Goal: Task Accomplishment & Management: Complete application form

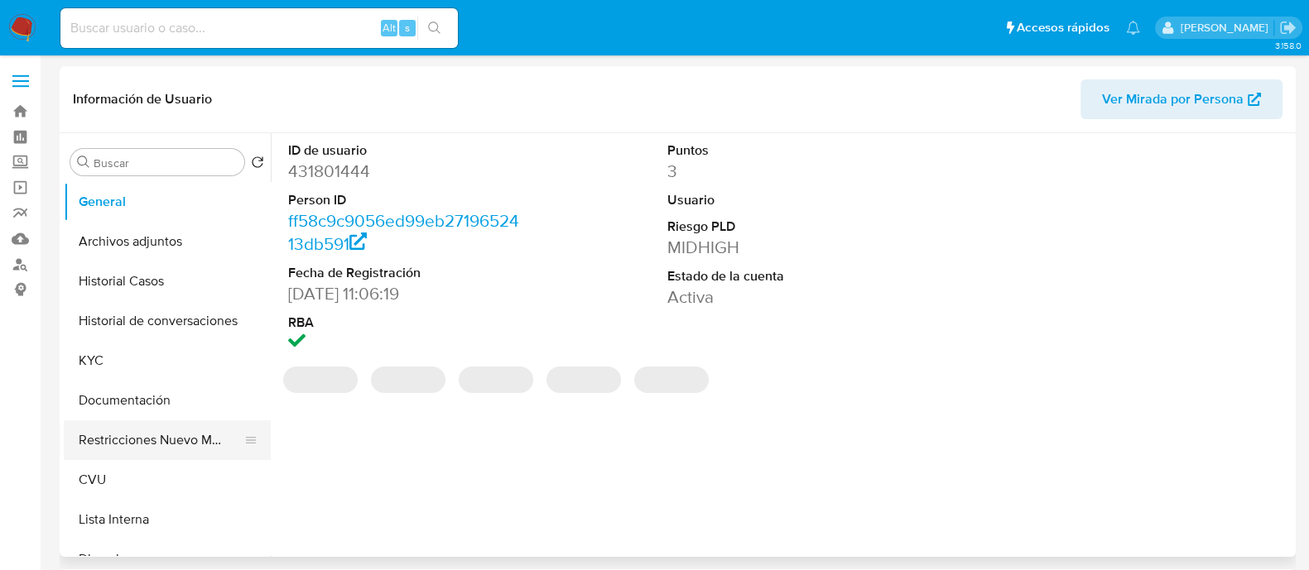
click at [132, 446] on button "Restricciones Nuevo Mundo" at bounding box center [161, 441] width 194 height 40
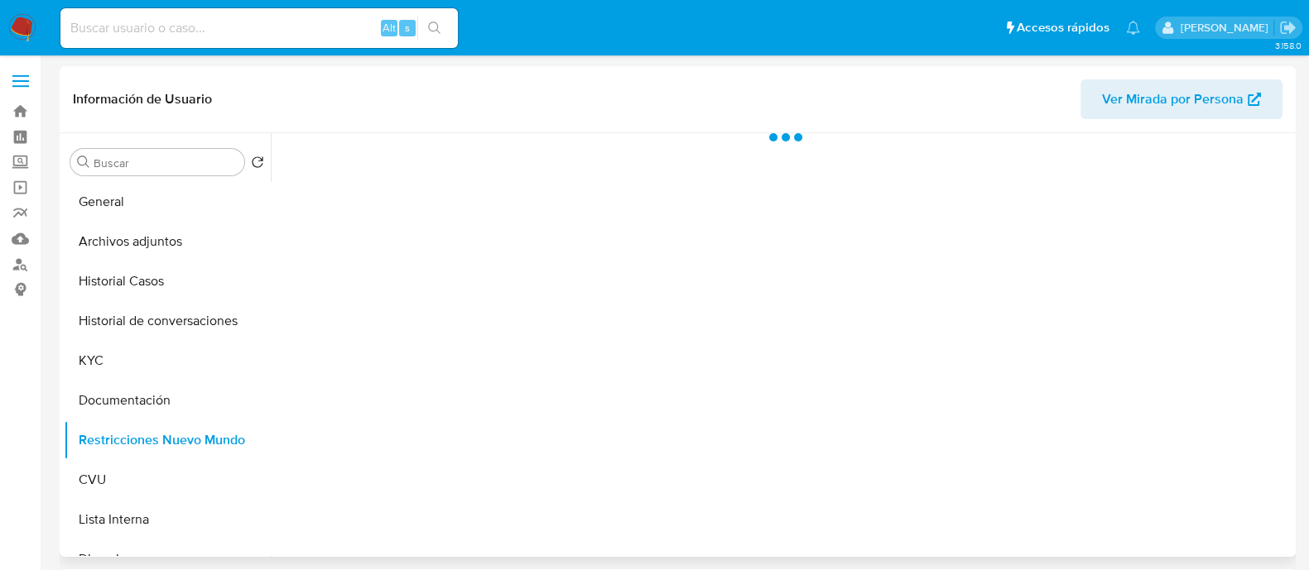
select select "10"
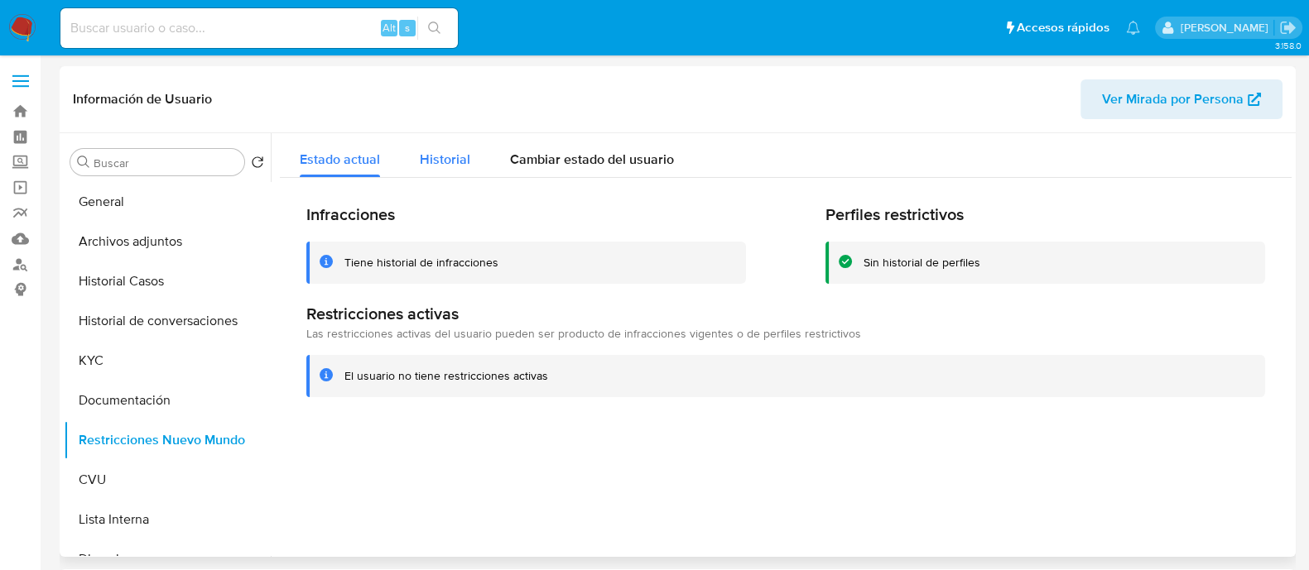
click at [459, 153] on span "Historial" at bounding box center [445, 159] width 50 height 19
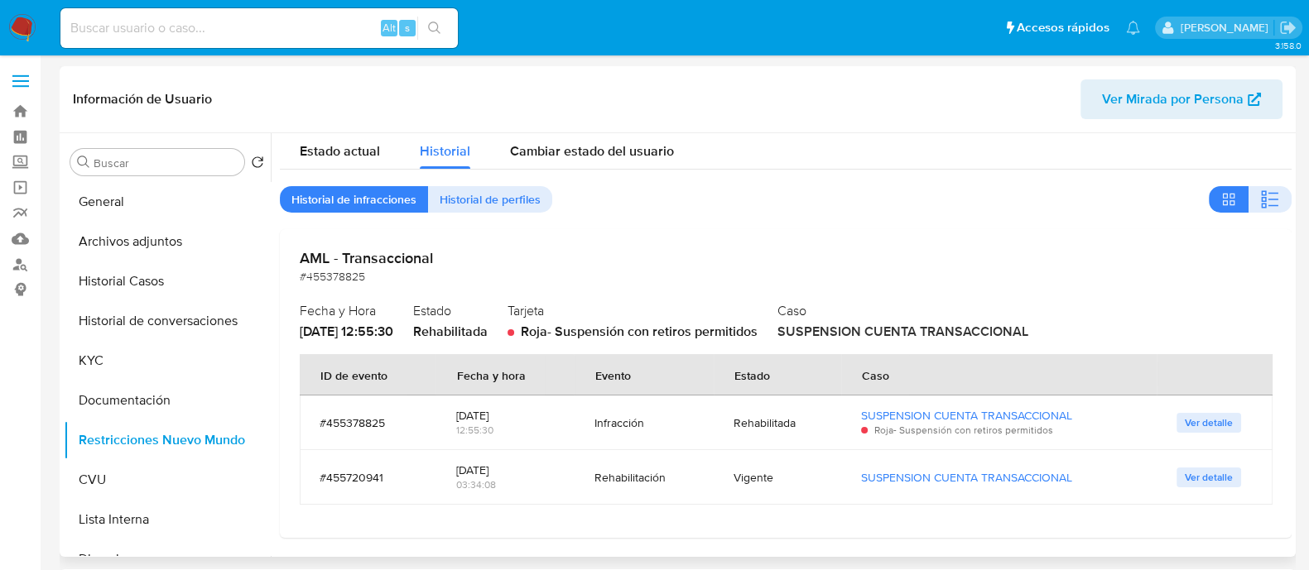
scroll to position [11, 0]
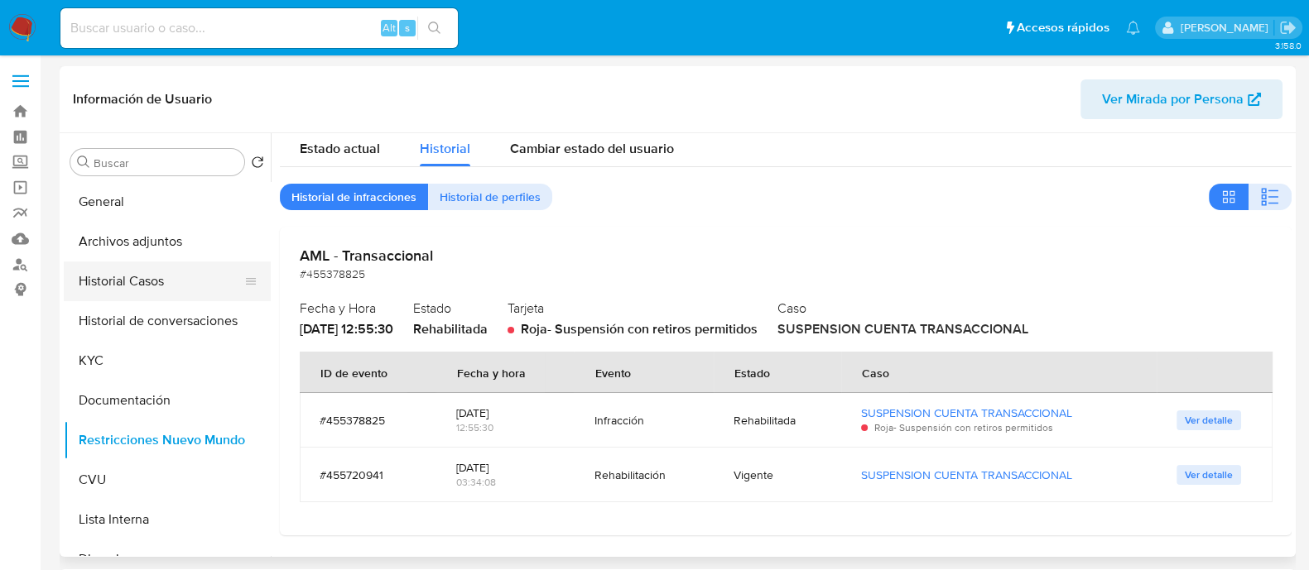
click at [143, 287] on button "Historial Casos" at bounding box center [161, 282] width 194 height 40
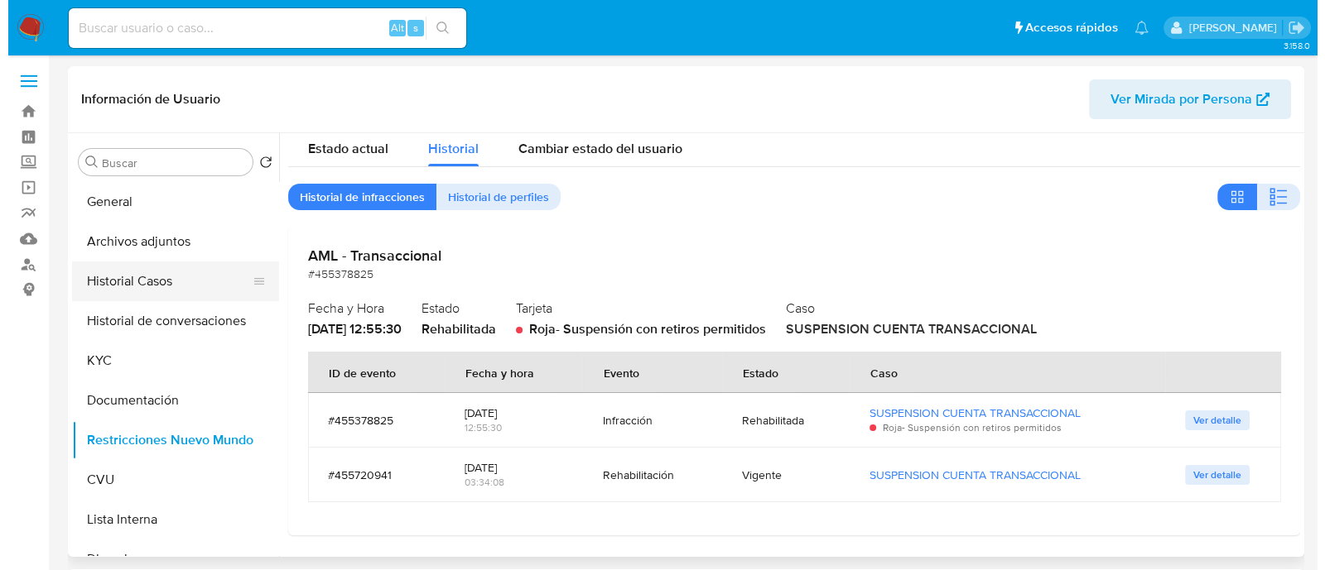
scroll to position [0, 0]
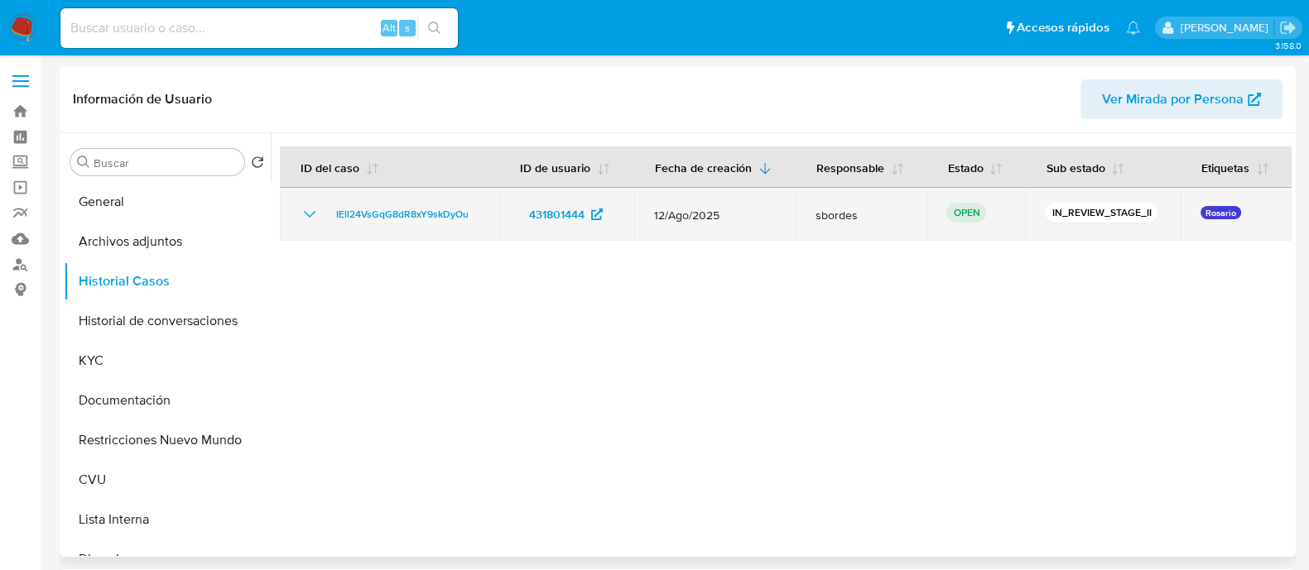
click at [844, 214] on span "sbordes" at bounding box center [861, 215] width 92 height 15
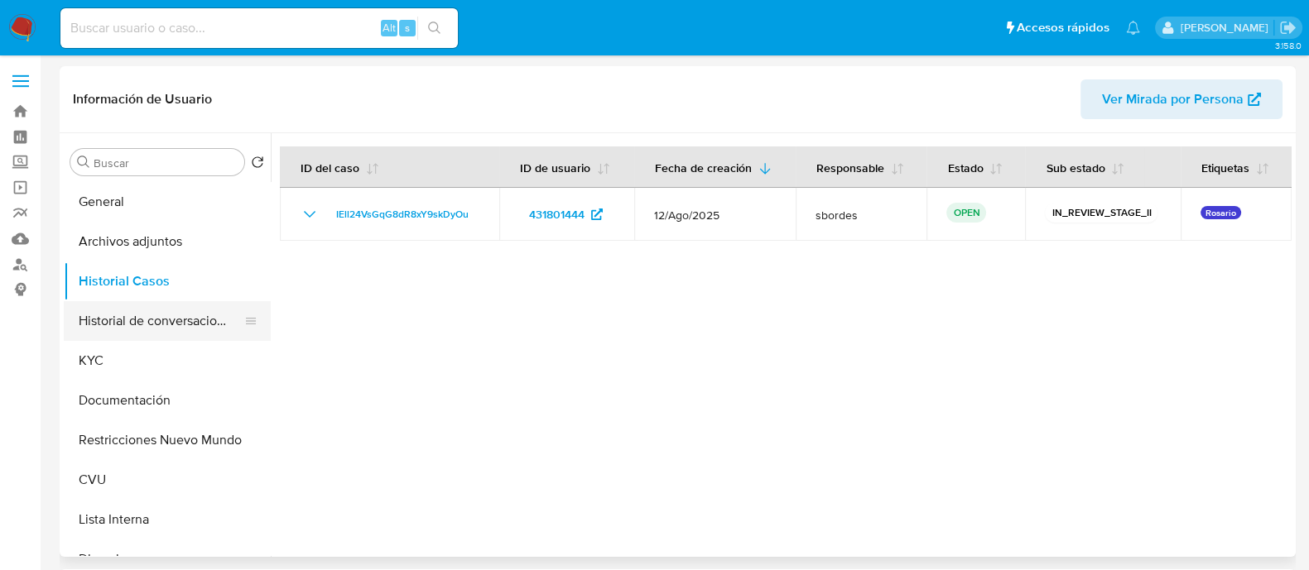
drag, startPoint x: 152, startPoint y: 325, endPoint x: 197, endPoint y: 326, distance: 44.7
click at [152, 325] on button "Historial de conversaciones" at bounding box center [161, 321] width 194 height 40
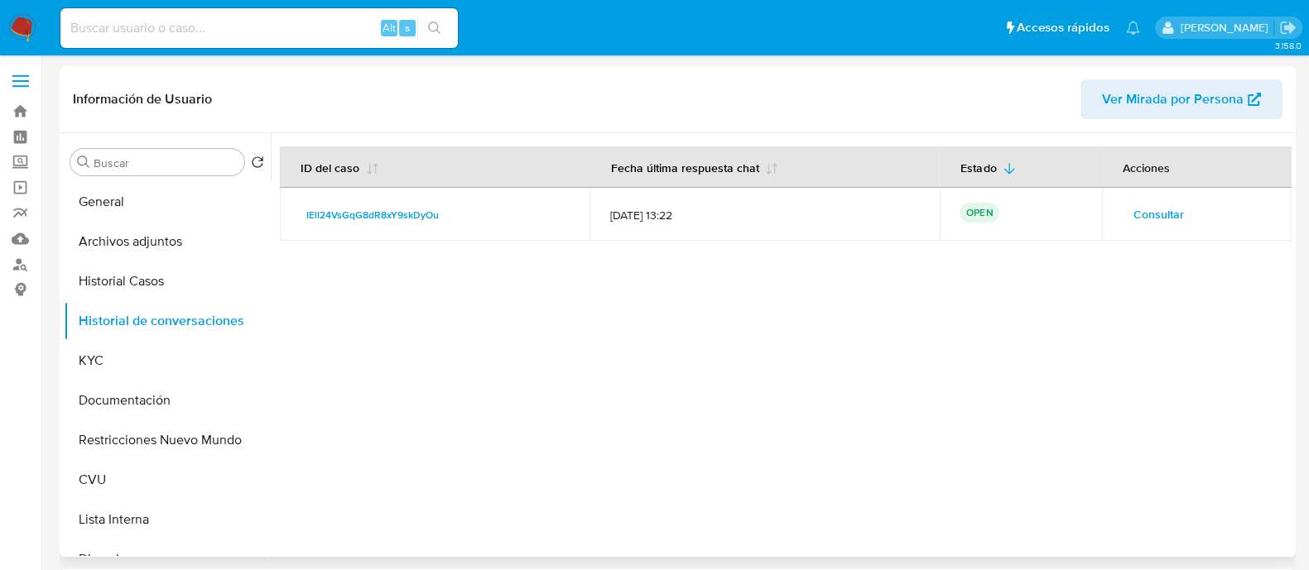
click at [1147, 216] on span "Consultar" at bounding box center [1158, 214] width 50 height 23
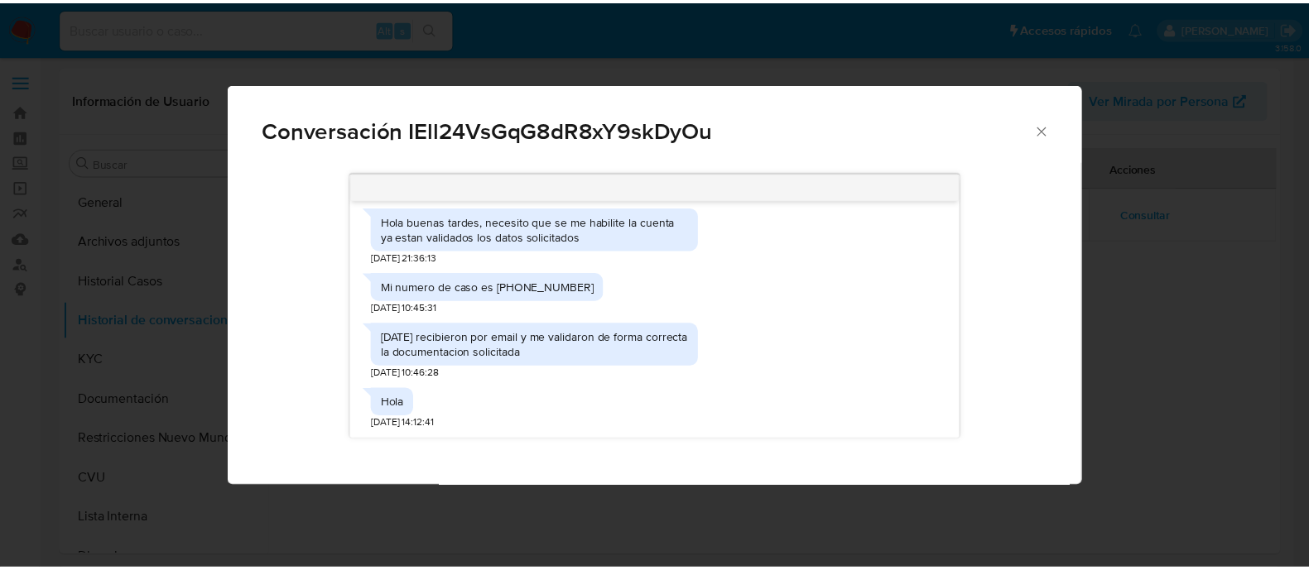
scroll to position [1589, 0]
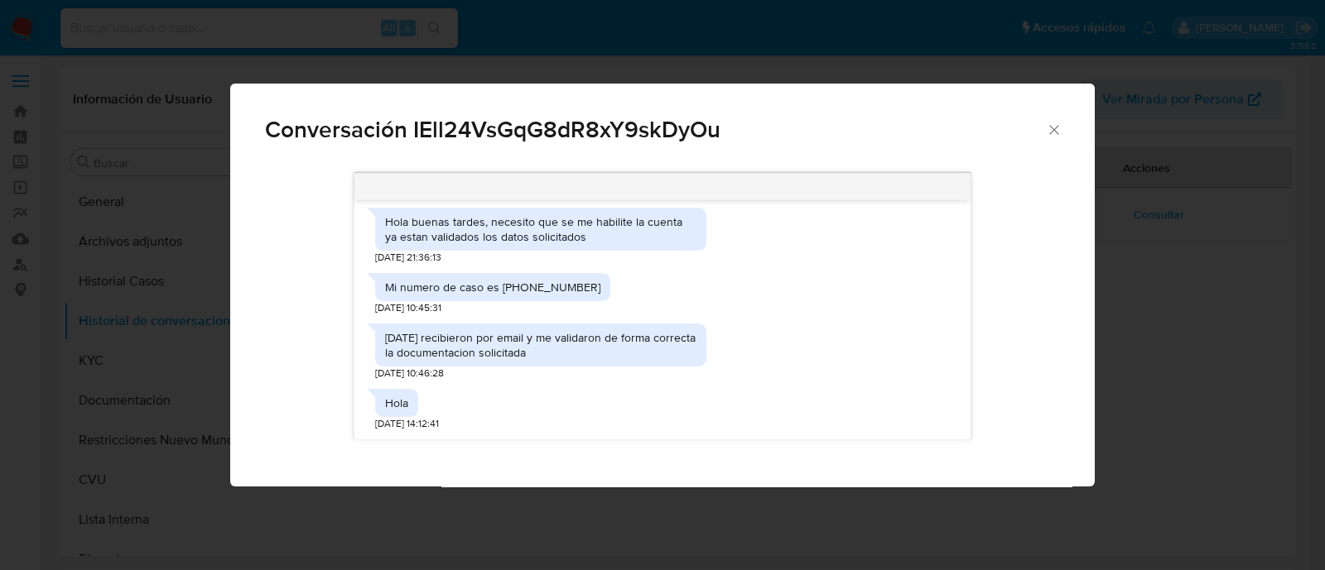
click at [1047, 124] on icon "Cerrar" at bounding box center [1054, 130] width 17 height 17
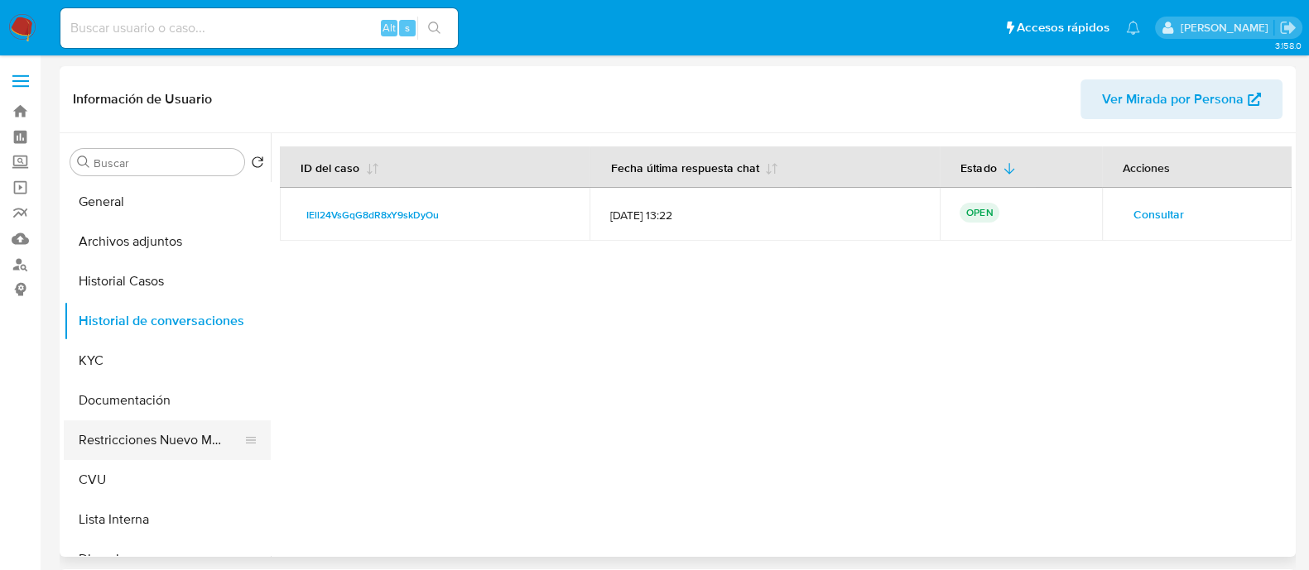
click at [120, 440] on button "Restricciones Nuevo Mundo" at bounding box center [161, 441] width 194 height 40
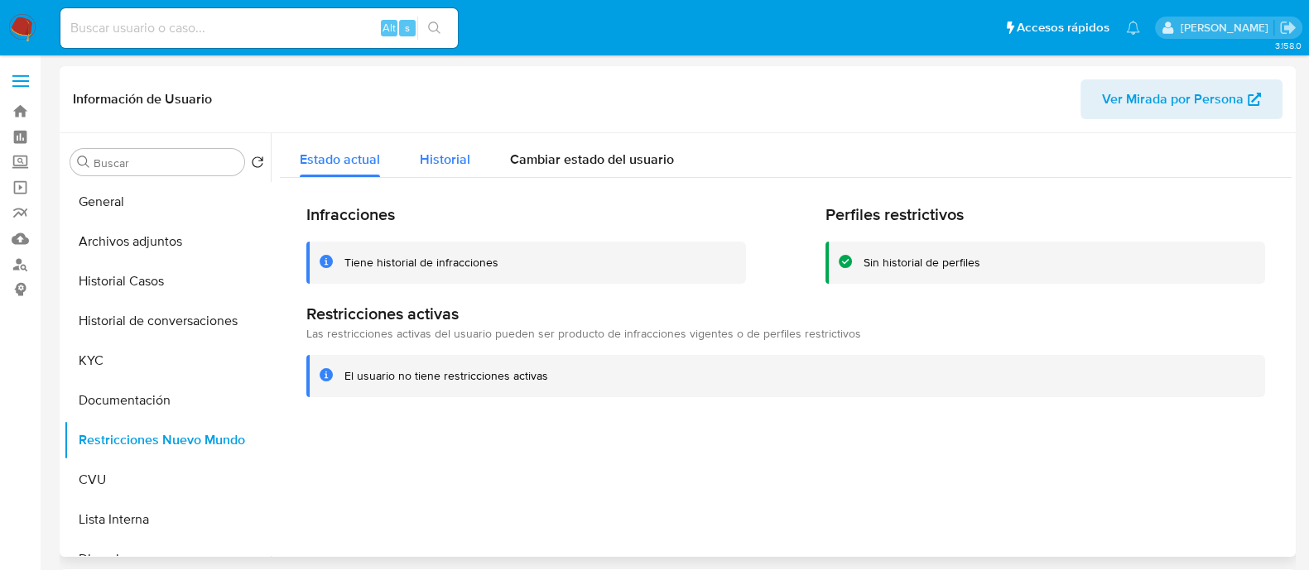
click at [447, 150] on span "Historial" at bounding box center [445, 159] width 50 height 19
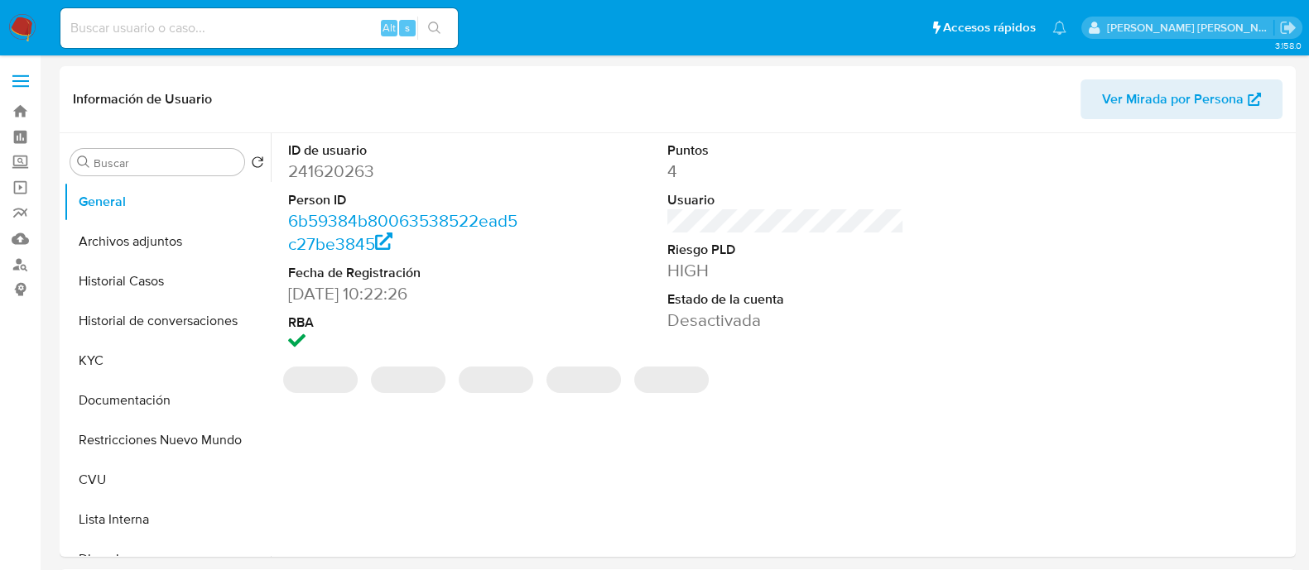
select select "10"
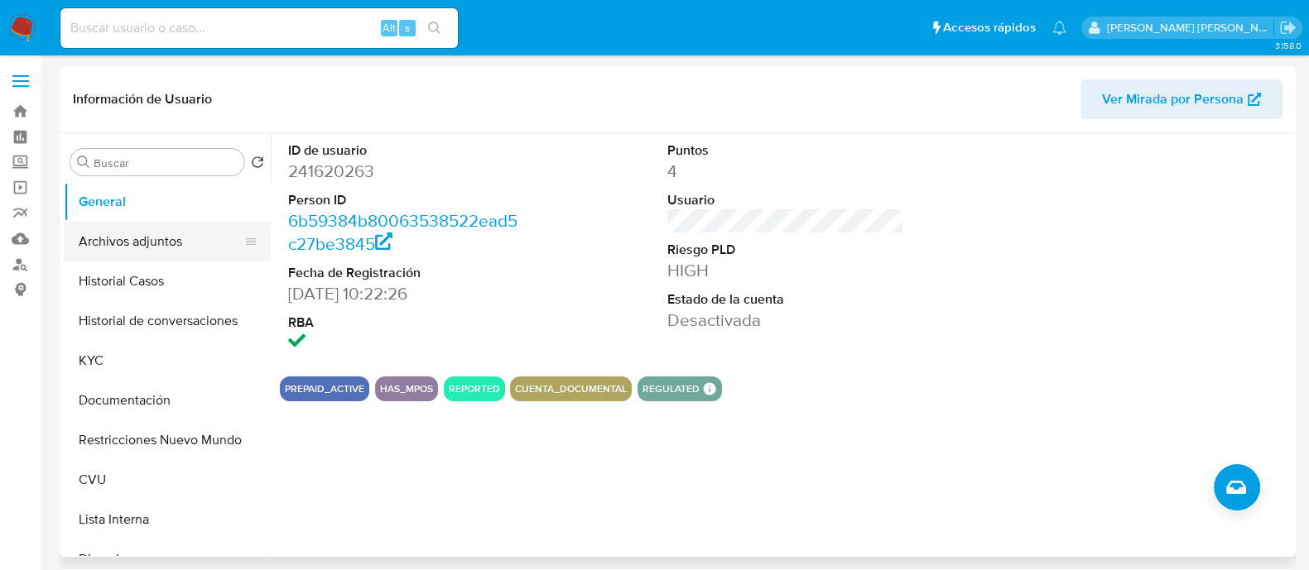
click at [155, 255] on button "Archivos adjuntos" at bounding box center [161, 242] width 194 height 40
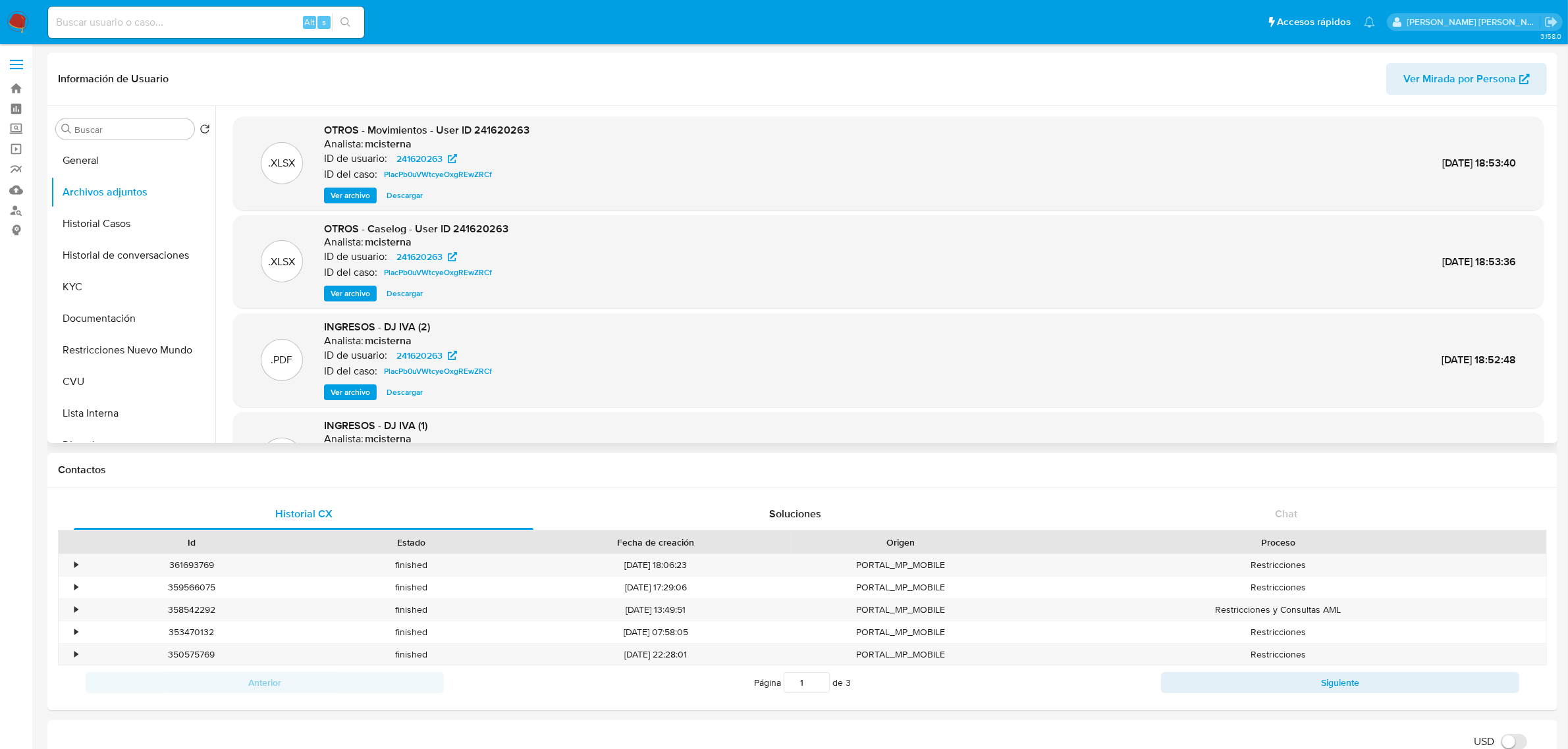
click at [358, 293] on span "Ver archivo" at bounding box center [351, 293] width 40 height 14
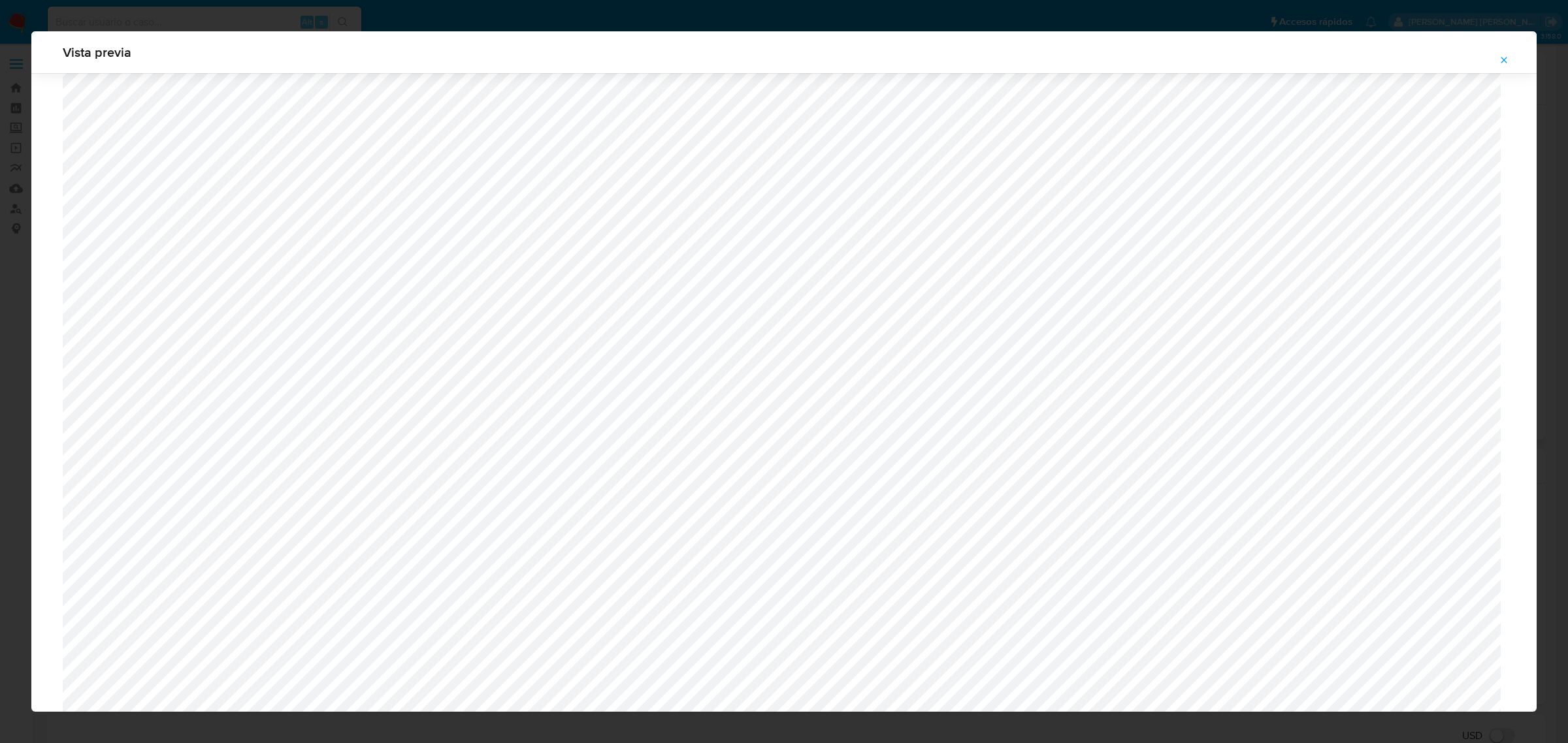
scroll to position [708, 0]
click at [1045, 60] on button "Attachment preview" at bounding box center [1504, 60] width 28 height 21
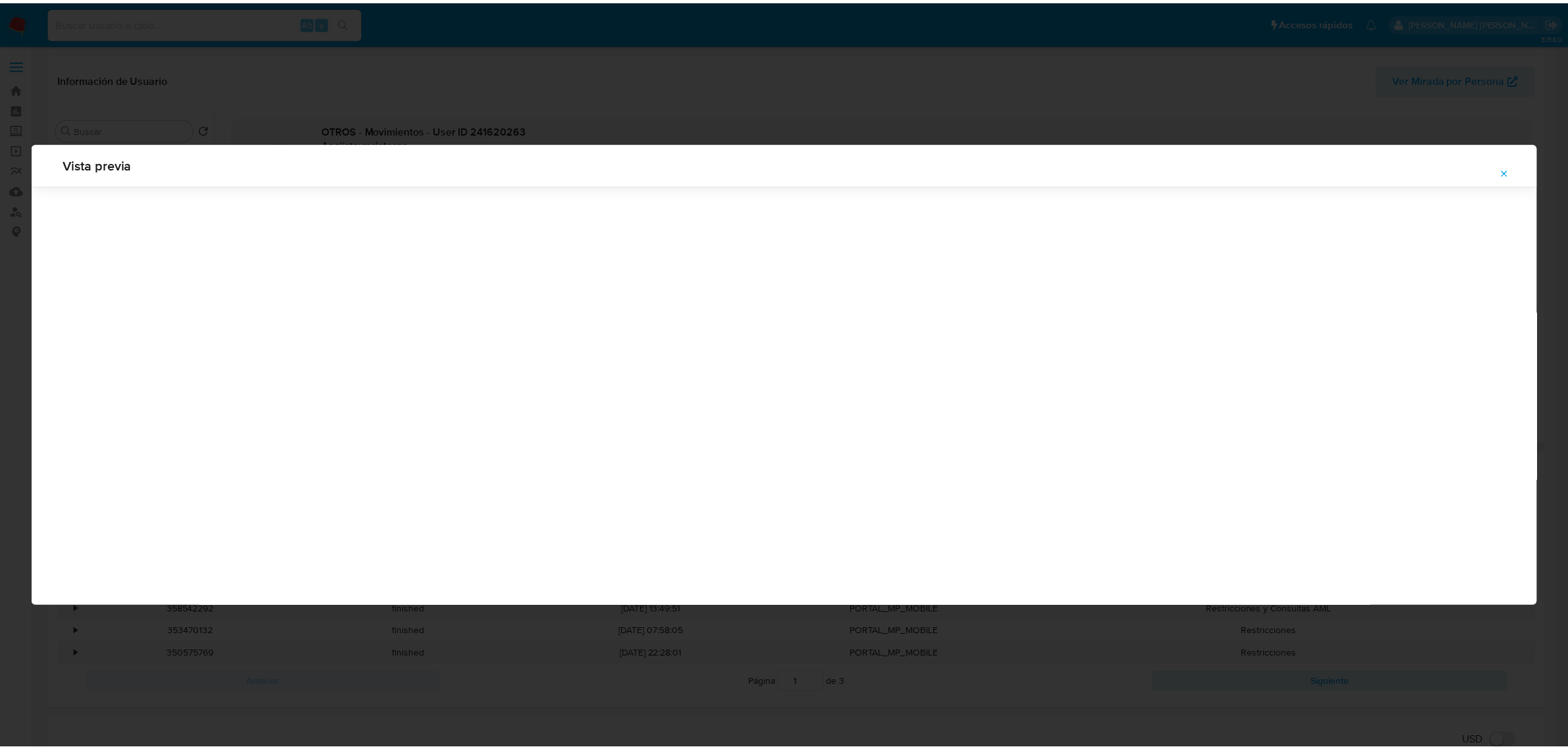
scroll to position [0, 0]
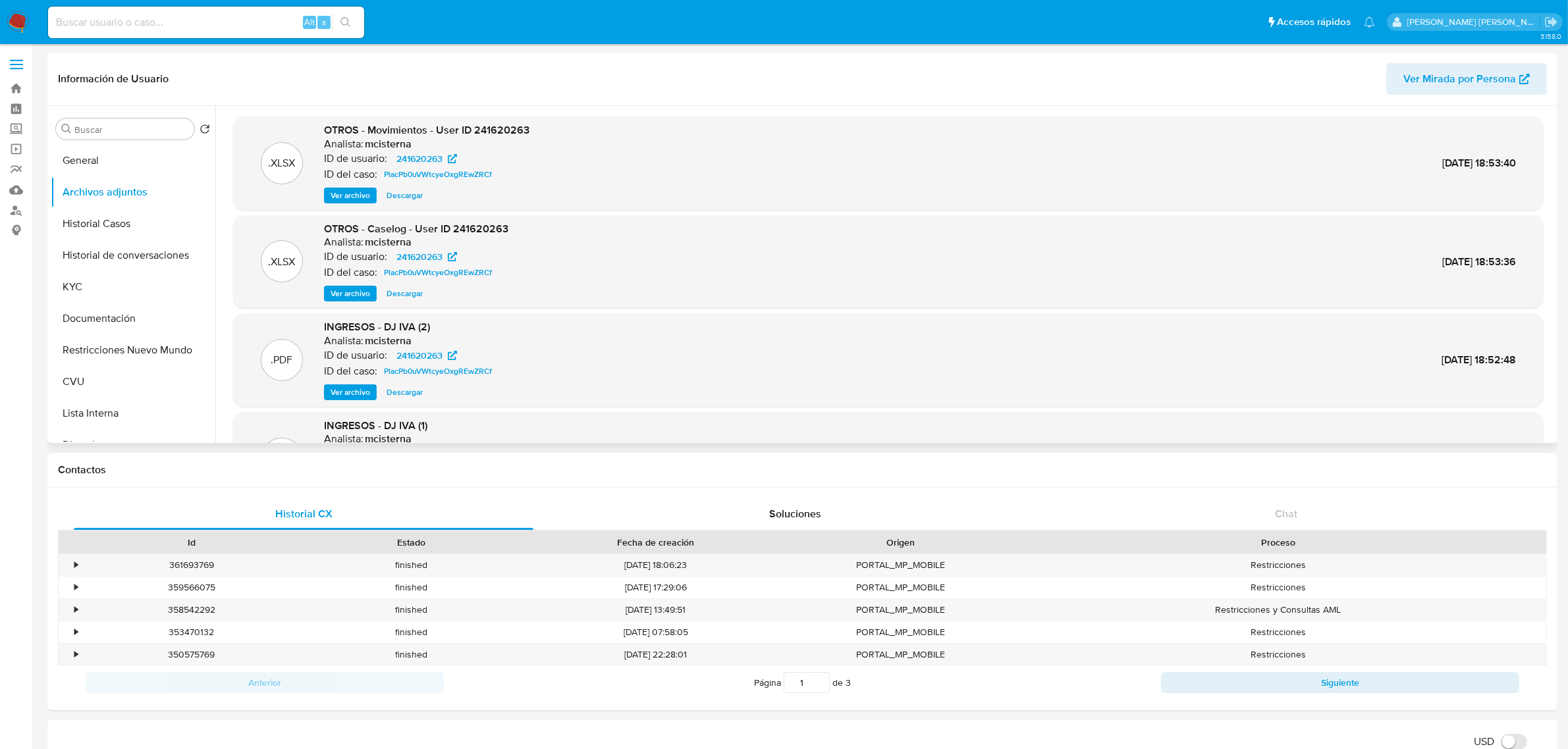
click at [353, 397] on span "Ver archivo" at bounding box center [351, 392] width 40 height 14
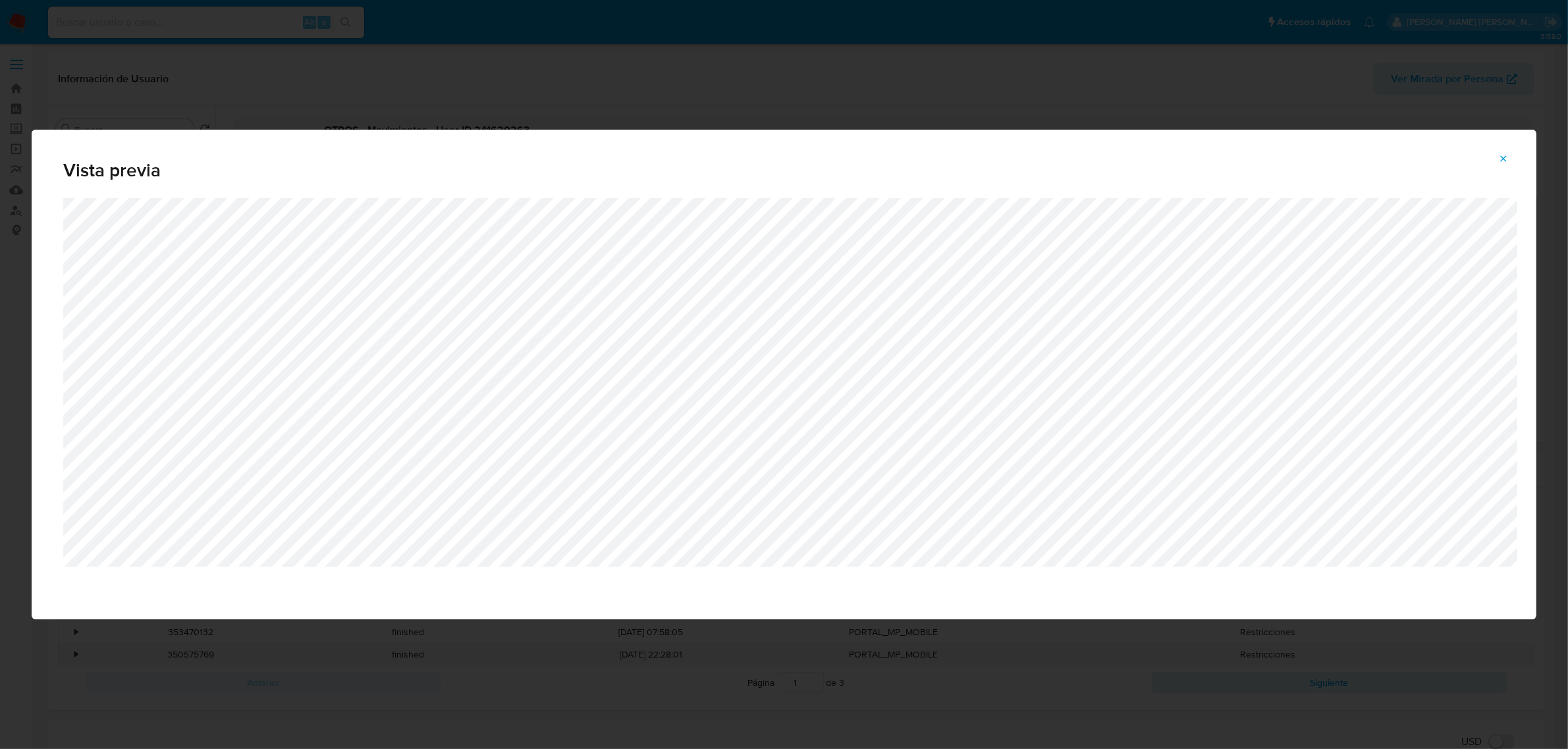
scroll to position [110, 0]
click at [1053, 159] on icon "Attachment preview" at bounding box center [1515, 158] width 10 height 10
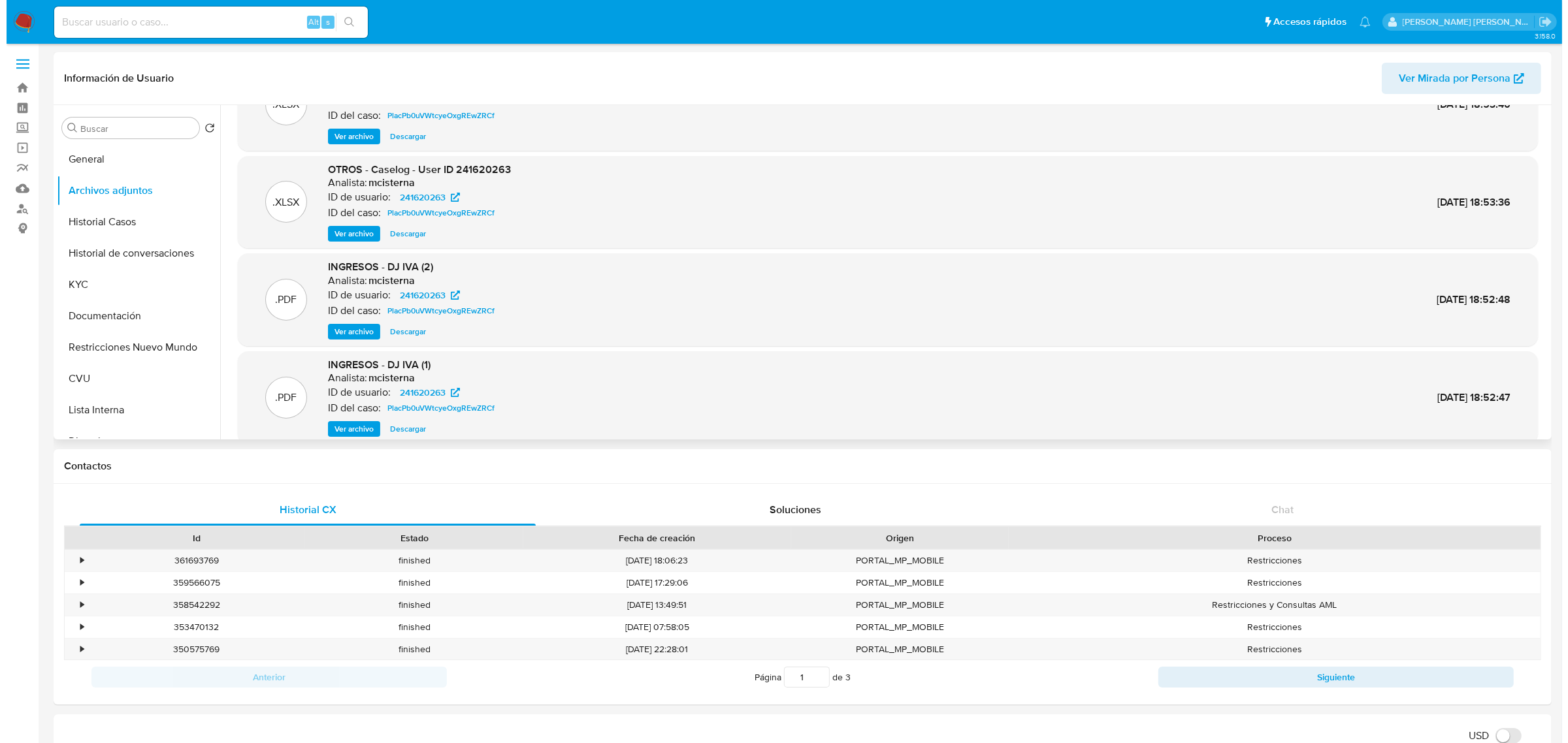
scroll to position [0, 0]
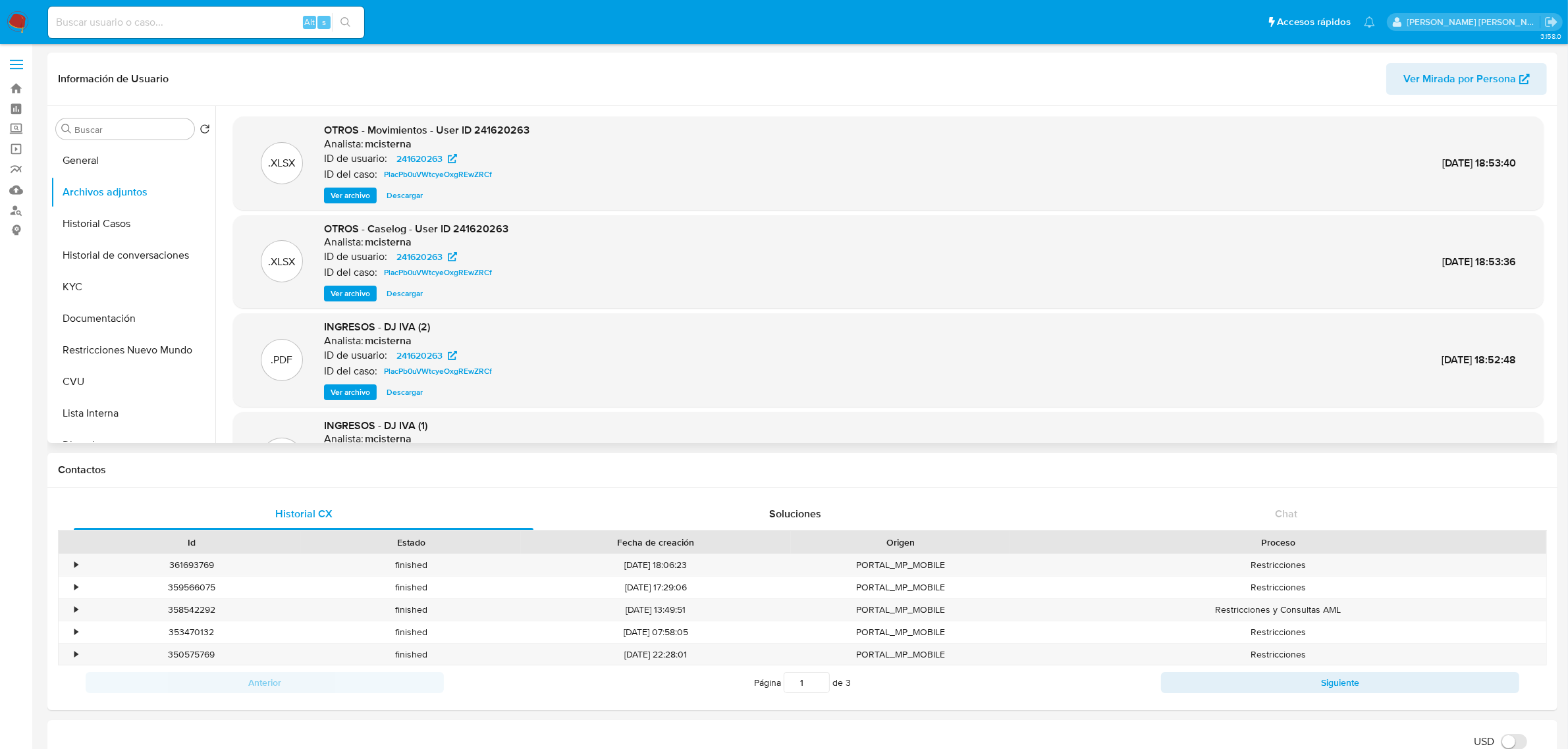
click at [342, 288] on span "Ver archivo" at bounding box center [351, 293] width 40 height 14
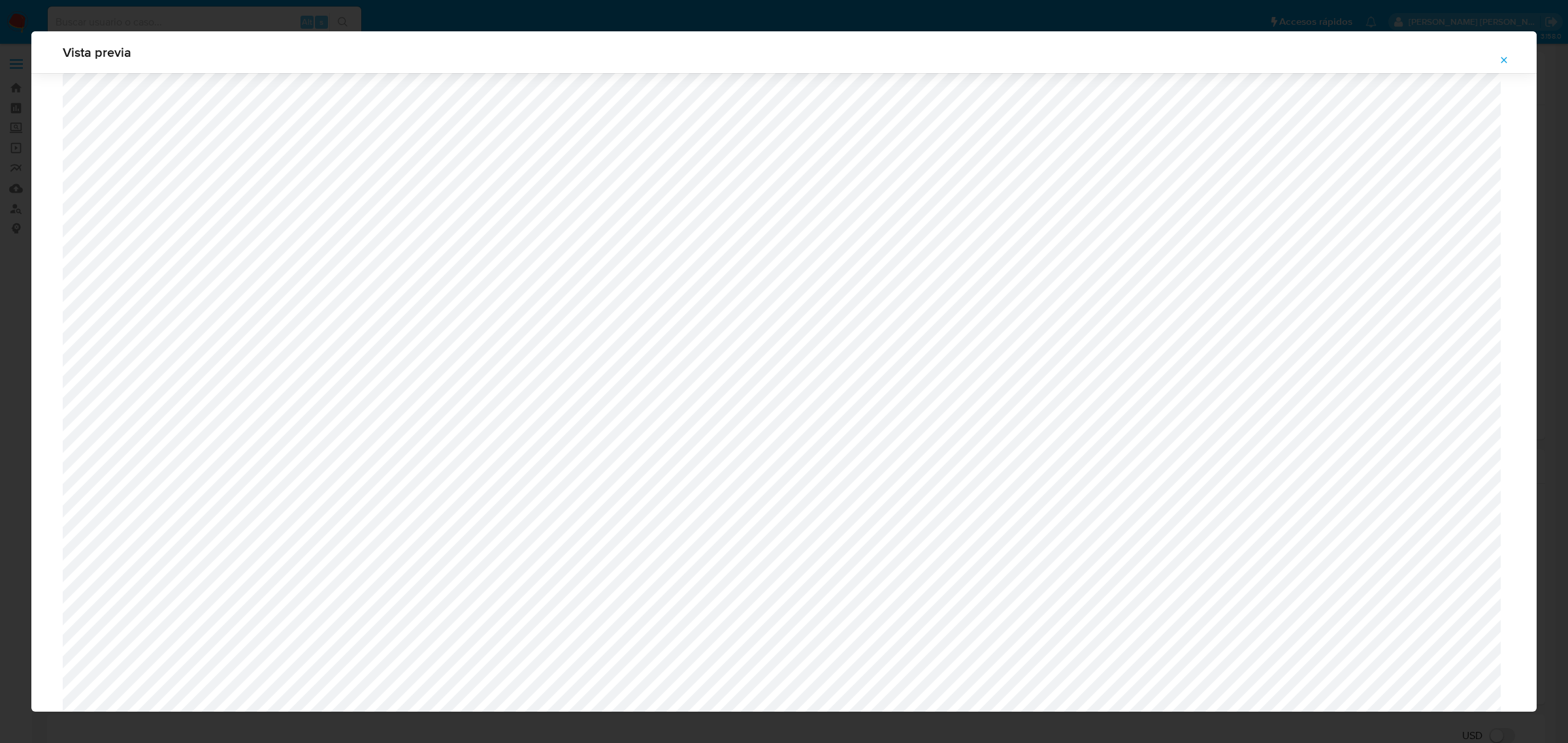
scroll to position [627, 0]
click at [1045, 59] on icon "Attachment preview" at bounding box center [1503, 60] width 10 height 10
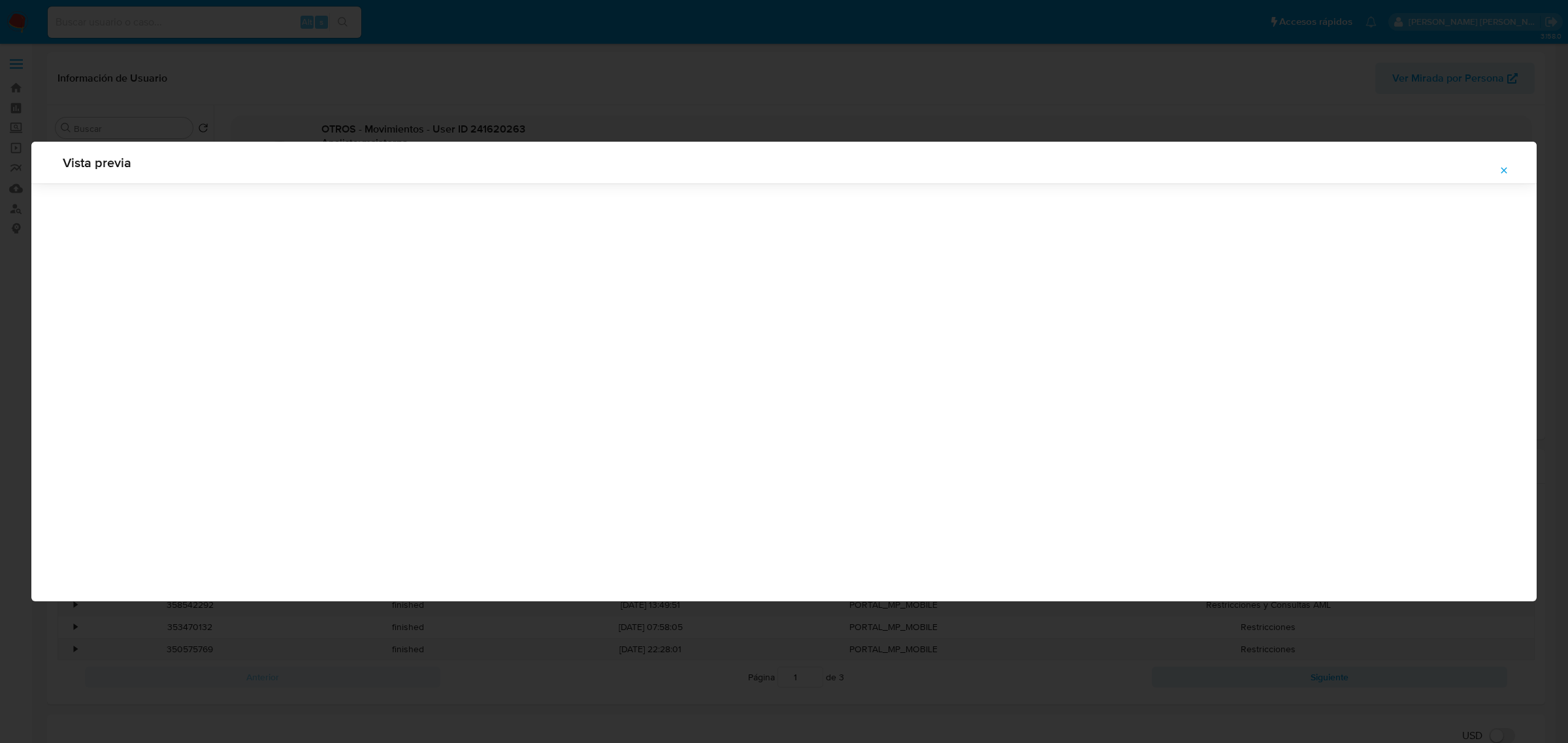
scroll to position [0, 0]
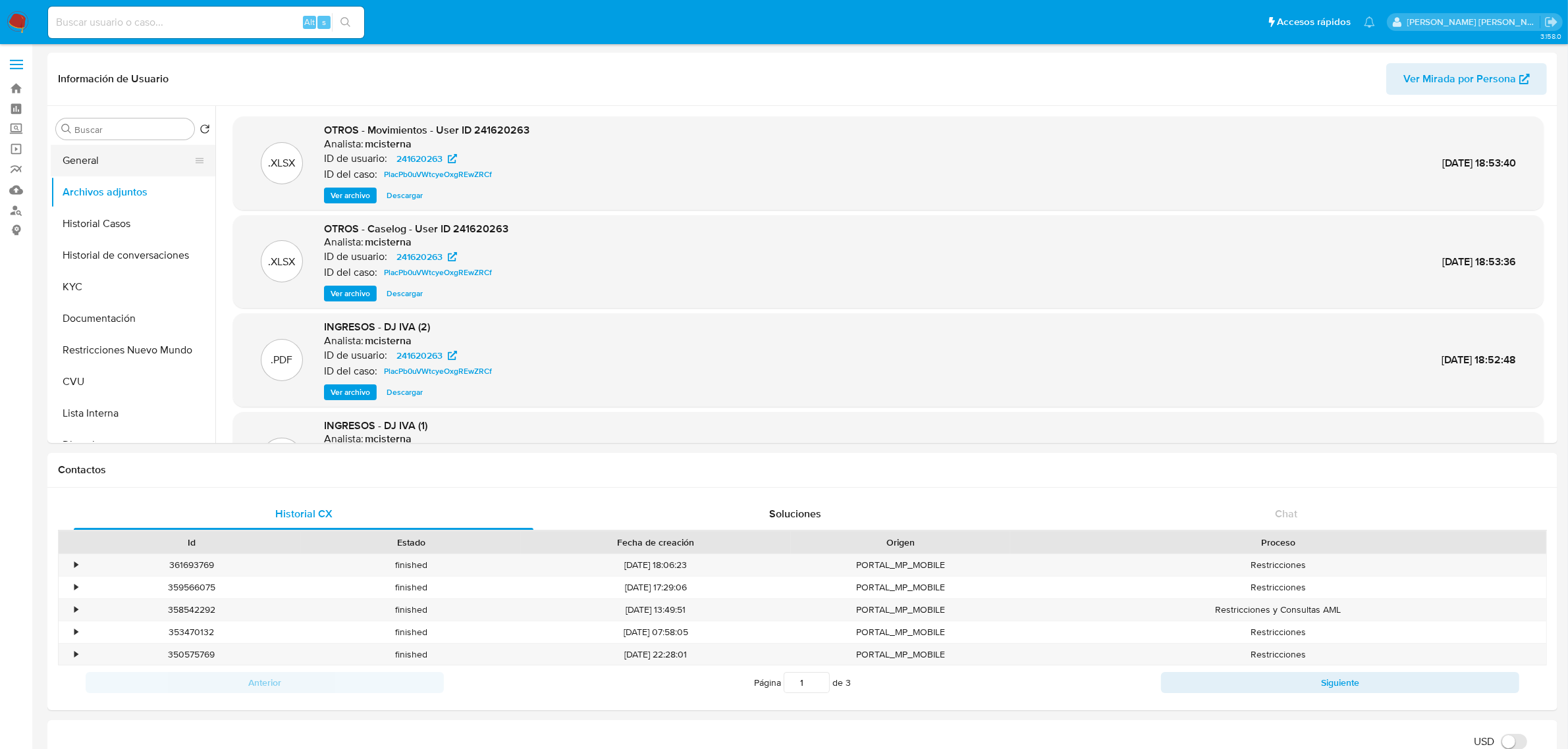
click at [110, 168] on button "General" at bounding box center [128, 161] width 154 height 32
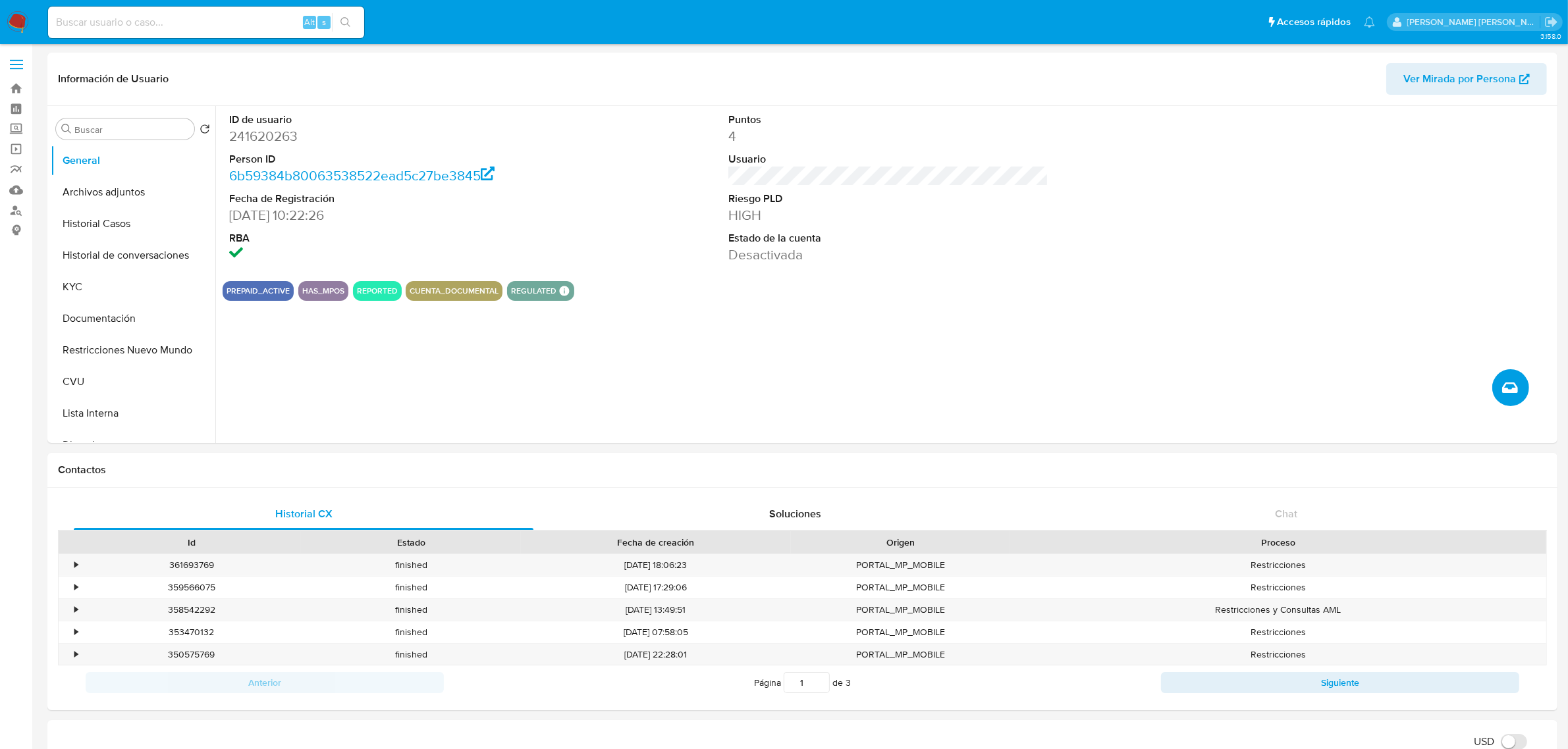
click at [1053, 392] on icon "Crear caso manual" at bounding box center [1510, 388] width 16 height 16
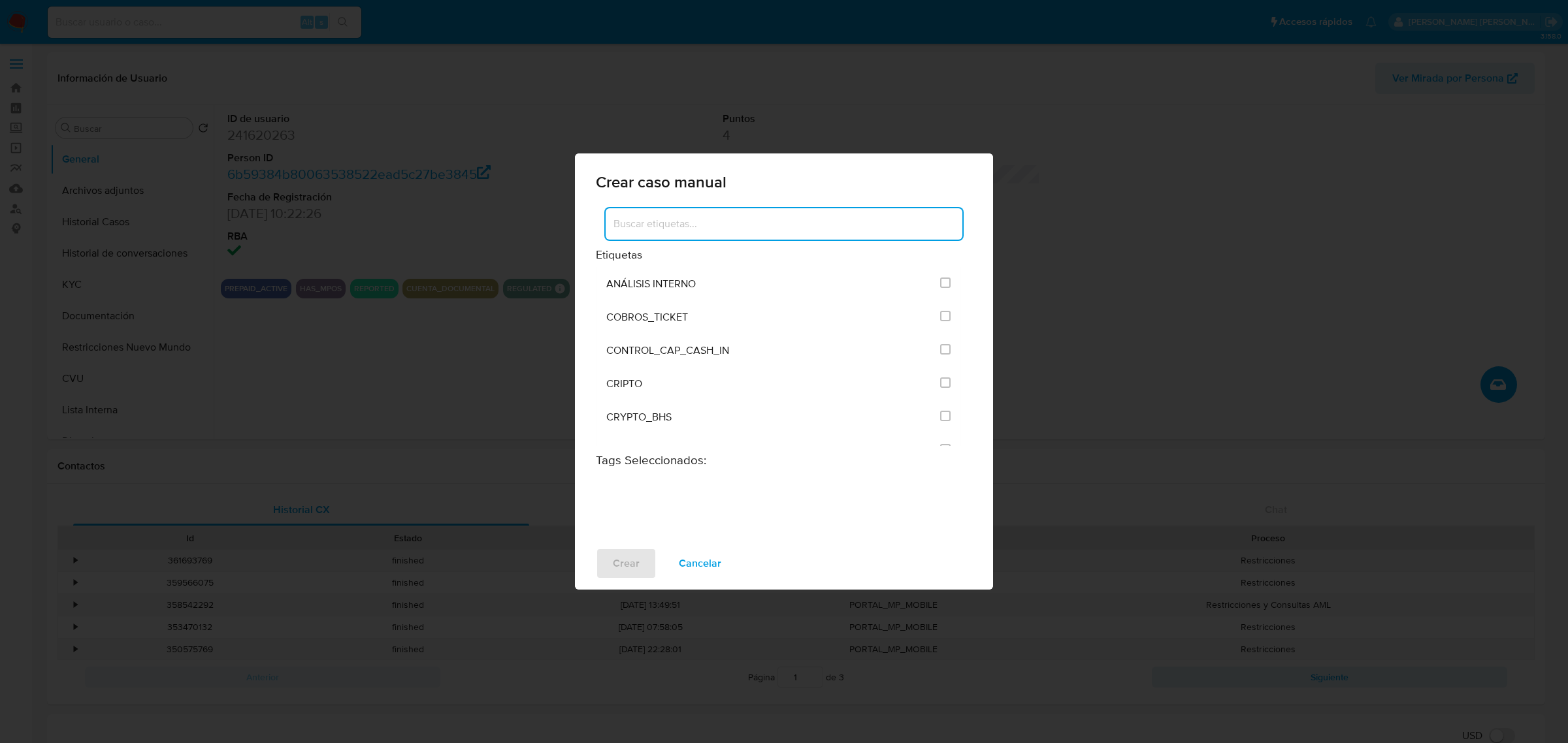
click at [727, 219] on input at bounding box center [784, 224] width 357 height 17
type input "anal"
type input "post"
click at [945, 286] on input "3249" at bounding box center [945, 282] width 10 height 10
checkbox input "true"
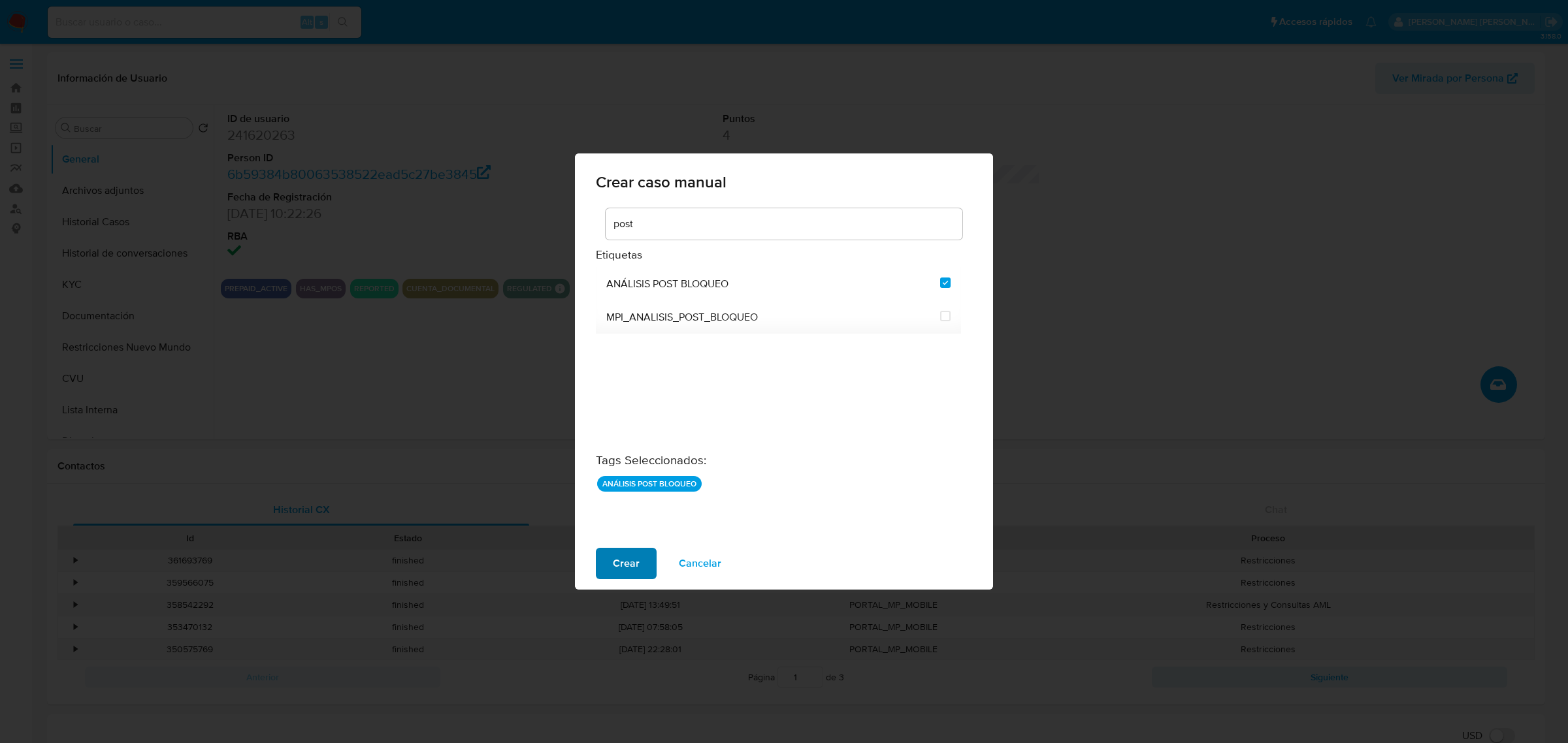
click at [628, 450] on span "Crear" at bounding box center [627, 563] width 27 height 28
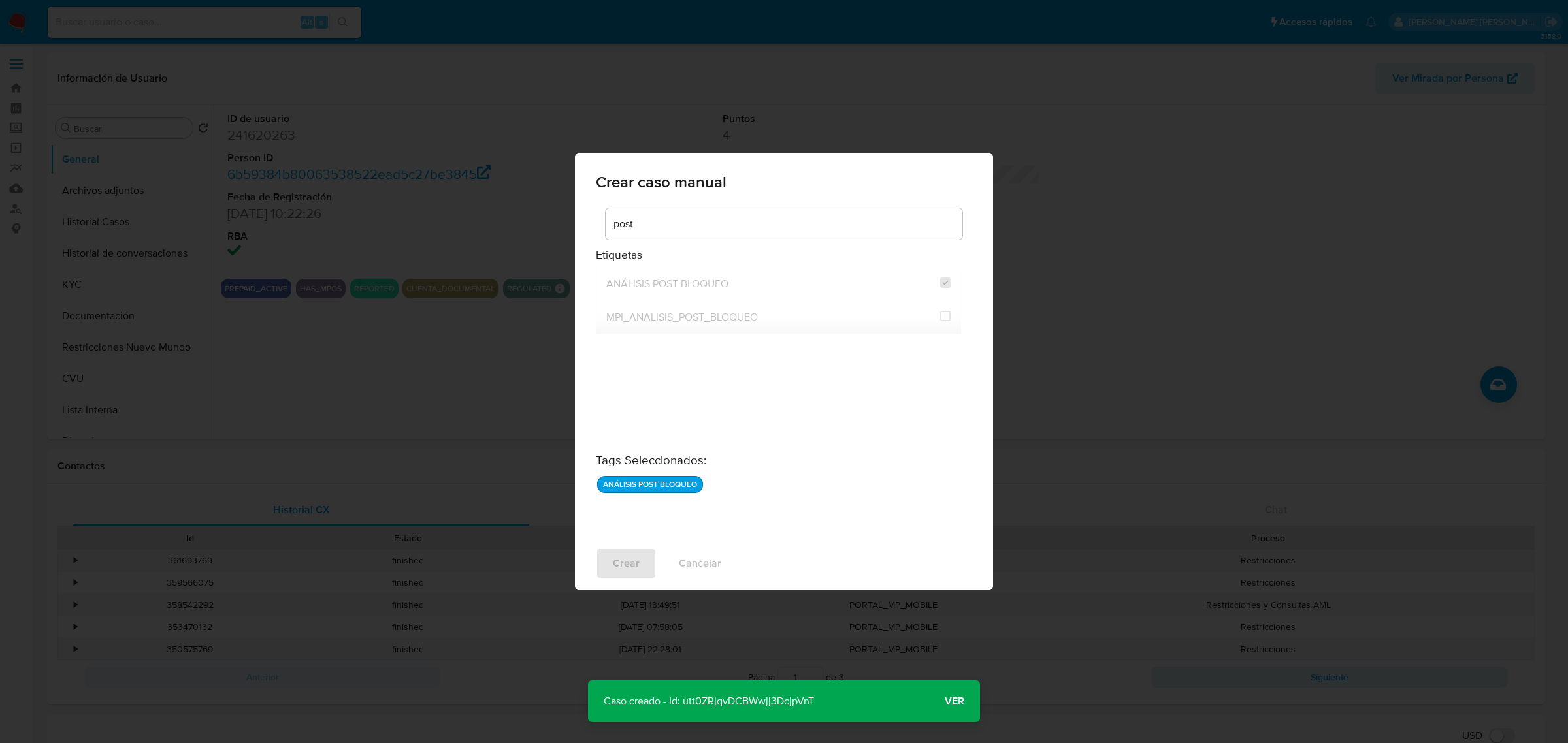
click at [958, 450] on span "Ver" at bounding box center [954, 701] width 20 height 0
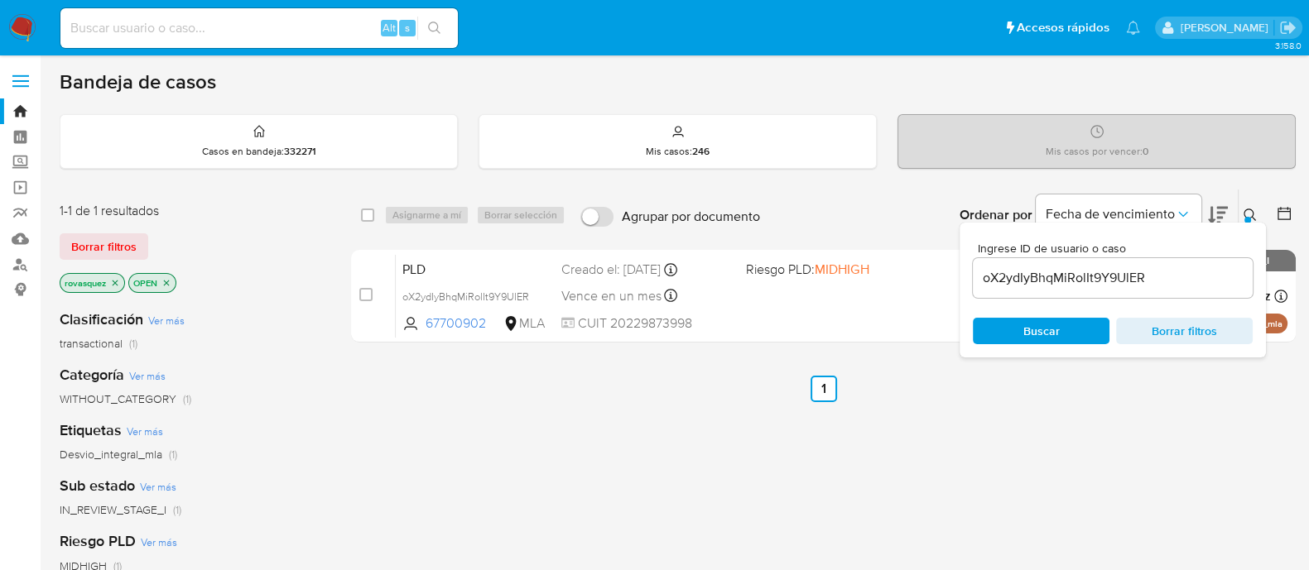
click at [1080, 486] on div "select-all-cases-checkbox Asignarme a mí Borrar selección Agrupar por documento…" at bounding box center [823, 564] width 945 height 750
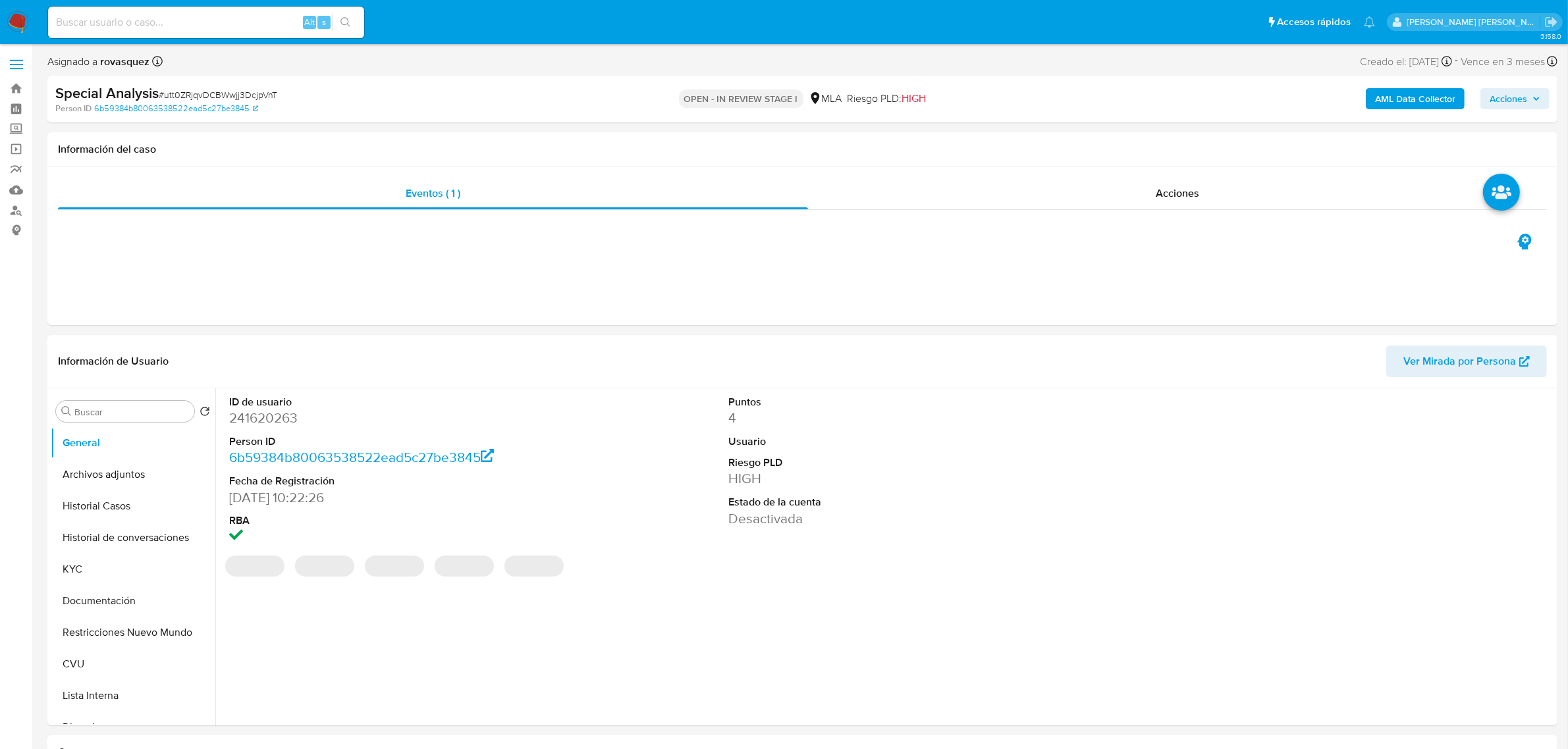
select select "10"
